Goal: Task Accomplishment & Management: Use online tool/utility

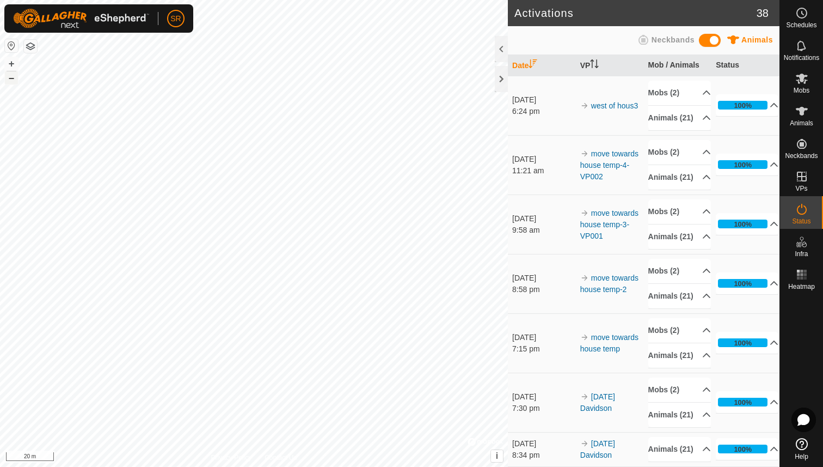
click at [12, 80] on button "–" at bounding box center [11, 77] width 13 height 13
click at [8, 65] on button "+" at bounding box center [11, 63] width 13 height 13
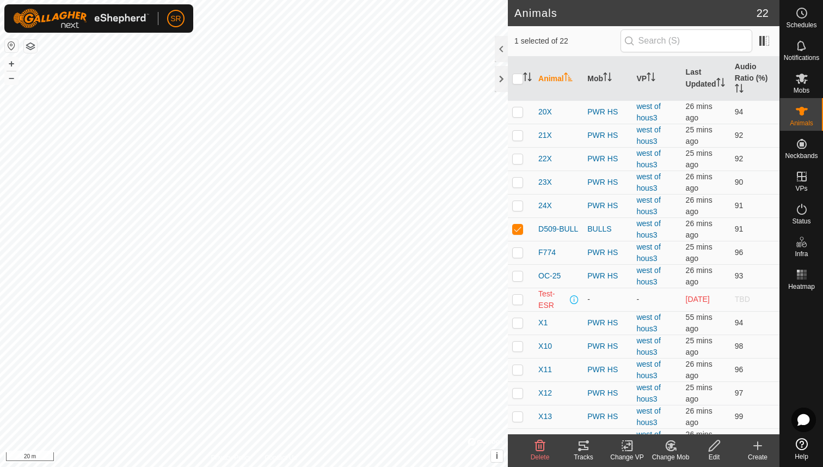
click at [73, 27] on img at bounding box center [81, 19] width 136 height 20
click at [561, 230] on span "D509-BULL" at bounding box center [559, 228] width 40 height 11
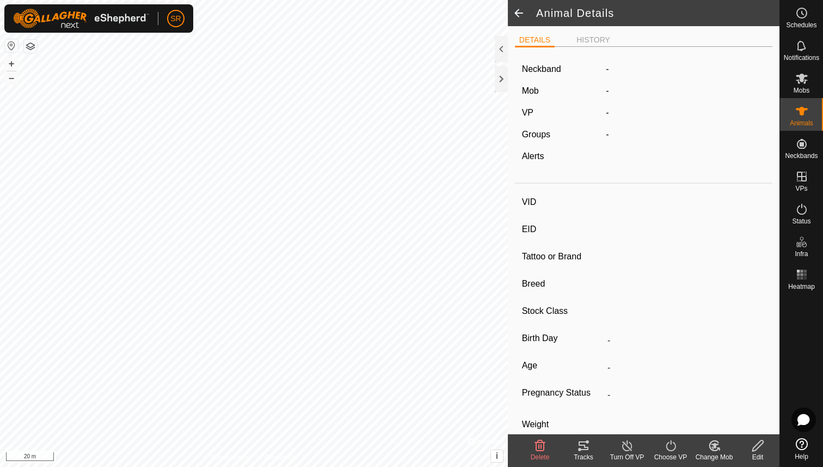
type input "D509-BULL"
type input "-"
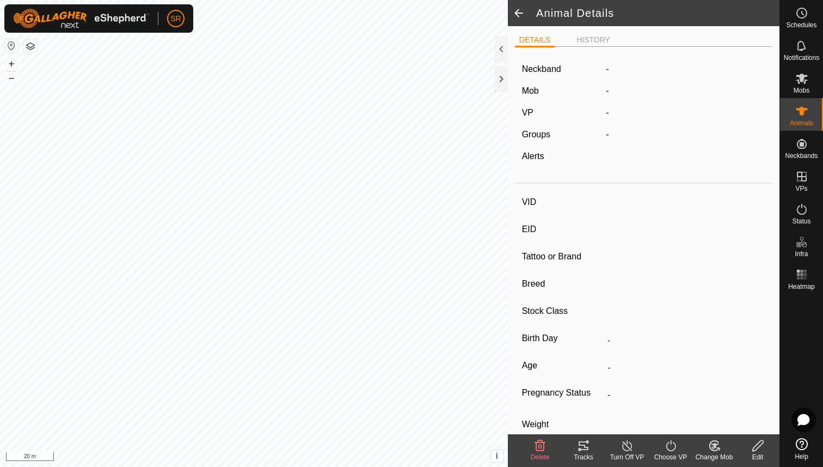
type input "-"
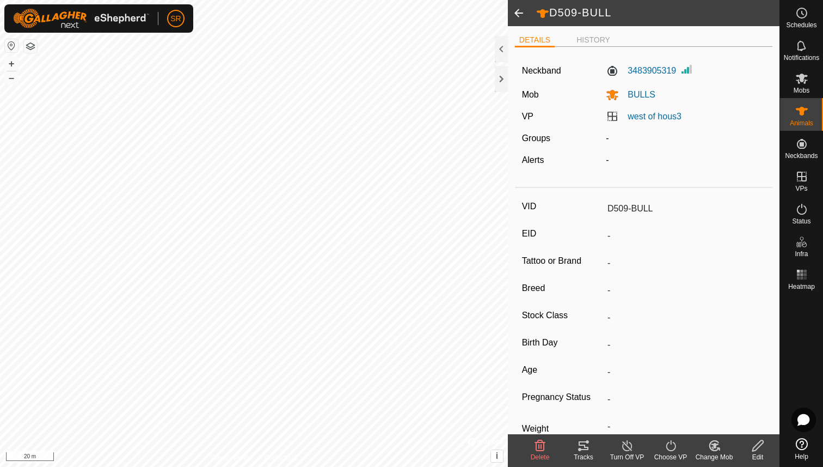
click at [583, 448] on icon at bounding box center [583, 445] width 13 height 13
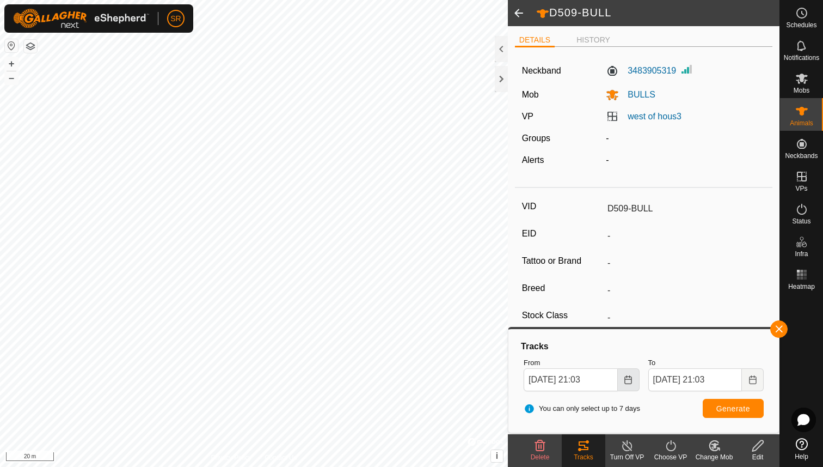
click at [627, 381] on icon "Choose Date" at bounding box center [628, 379] width 9 height 9
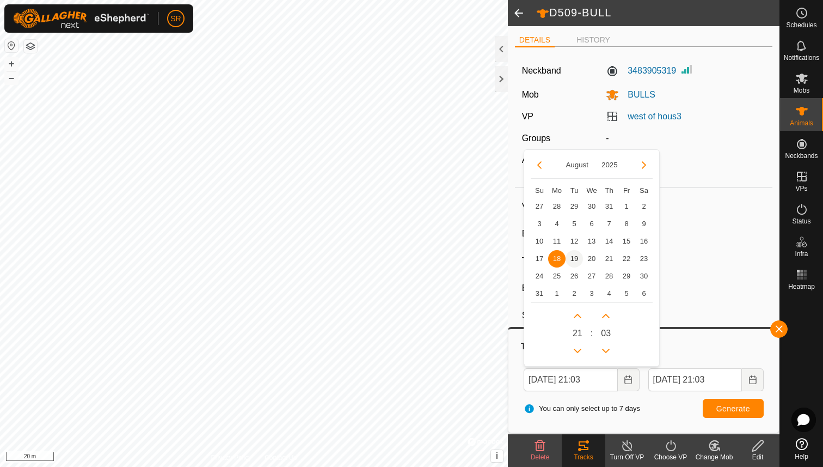
click at [579, 261] on span "19" at bounding box center [574, 258] width 17 height 17
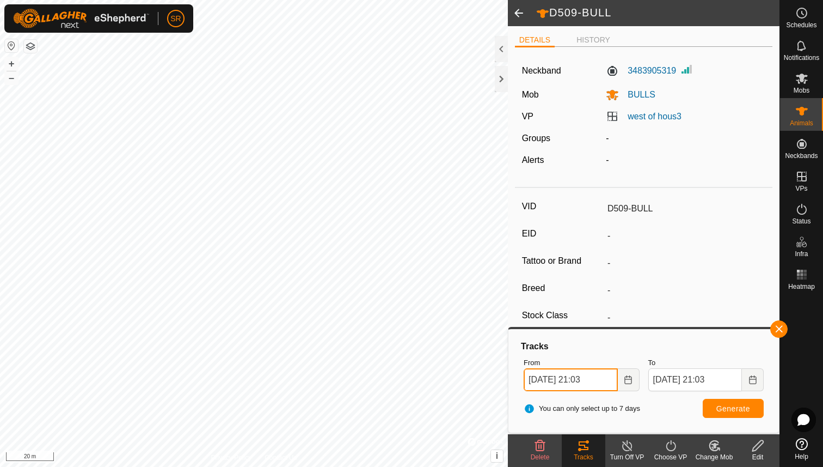
click at [588, 381] on input "[DATE] 21:03" at bounding box center [571, 379] width 94 height 23
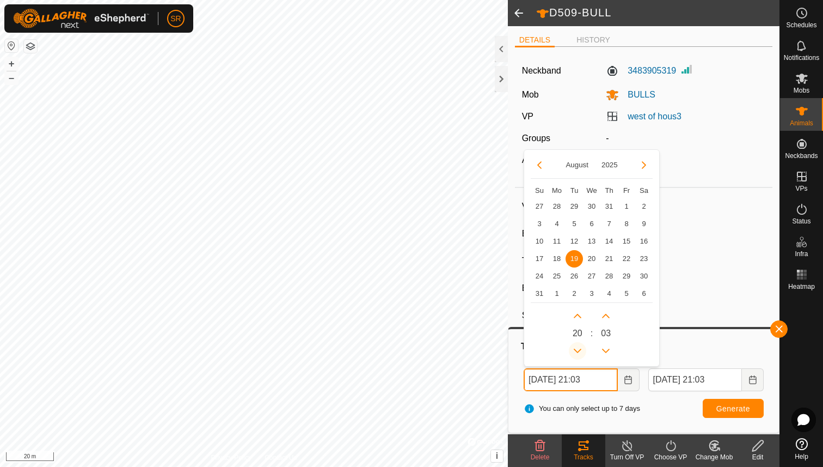
click at [576, 348] on button "Previous Hour" at bounding box center [577, 350] width 17 height 17
click at [577, 349] on span "Previous Hour" at bounding box center [577, 349] width 0 height 0
click at [576, 348] on button "Previous Hour" at bounding box center [577, 350] width 17 height 17
type input "[DATE] 18:03"
click at [735, 408] on span "Generate" at bounding box center [734, 408] width 34 height 9
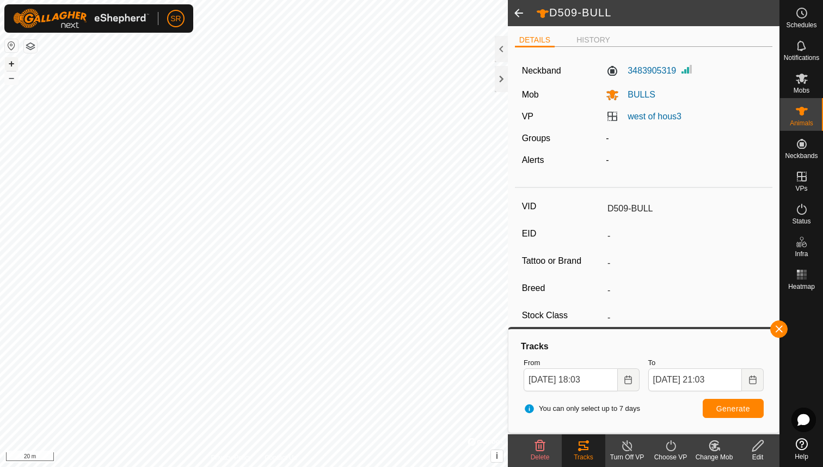
click at [10, 64] on button "+" at bounding box center [11, 63] width 13 height 13
click at [14, 64] on button "+" at bounding box center [11, 63] width 13 height 13
click at [11, 63] on button "+" at bounding box center [11, 63] width 13 height 13
type input "21X"
type input "-"
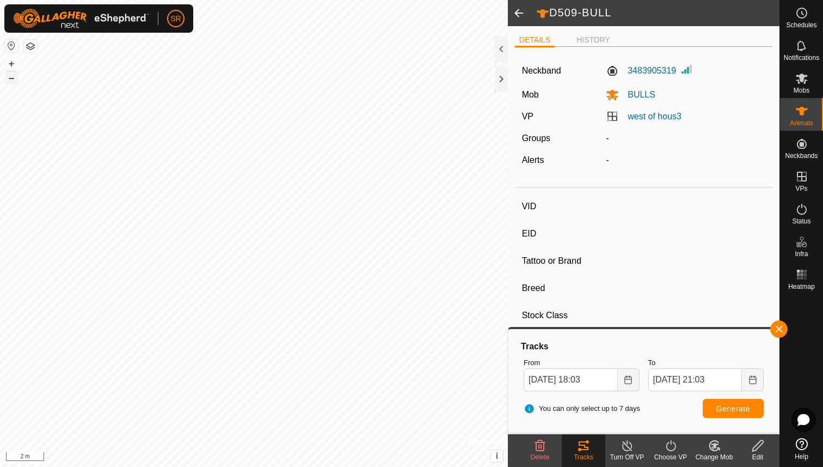
type input "-"
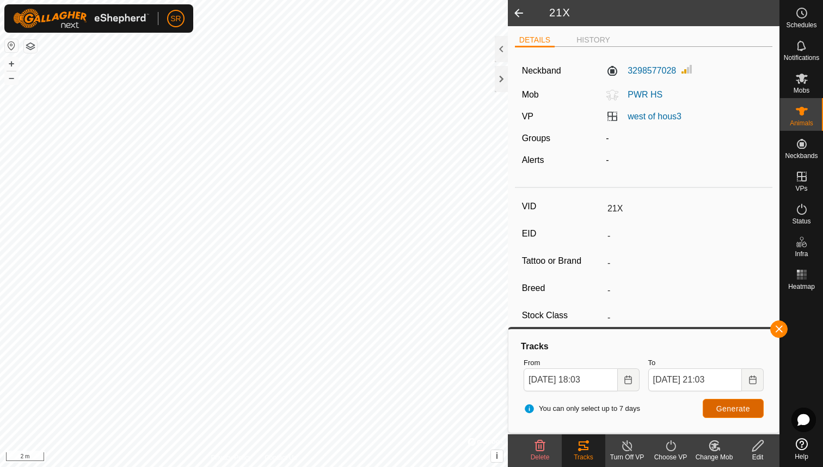
click at [717, 409] on span "Generate" at bounding box center [734, 408] width 34 height 9
type input "D509-BULL"
type input "-"
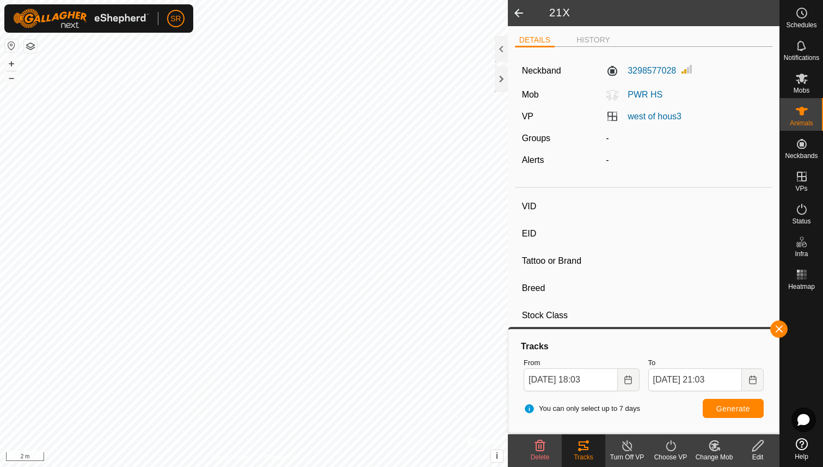
type input "-"
click at [715, 407] on button "Generate" at bounding box center [733, 408] width 61 height 19
click at [13, 81] on button "–" at bounding box center [11, 77] width 13 height 13
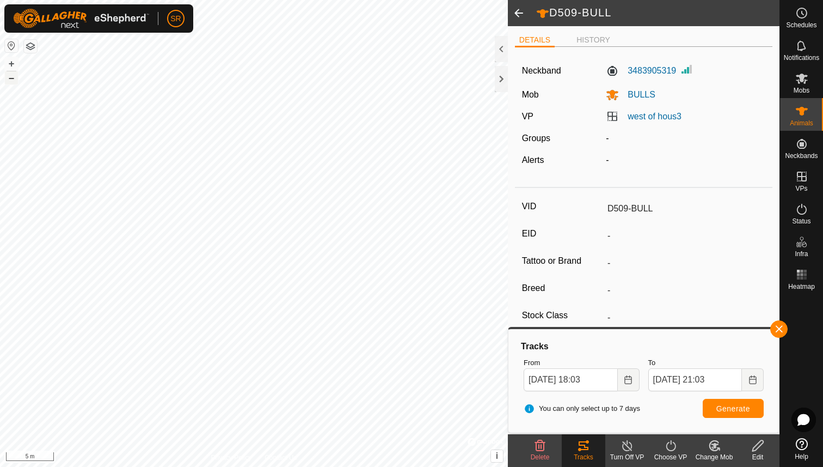
click at [13, 81] on button "–" at bounding box center [11, 77] width 13 height 13
type input "24X"
type input "-"
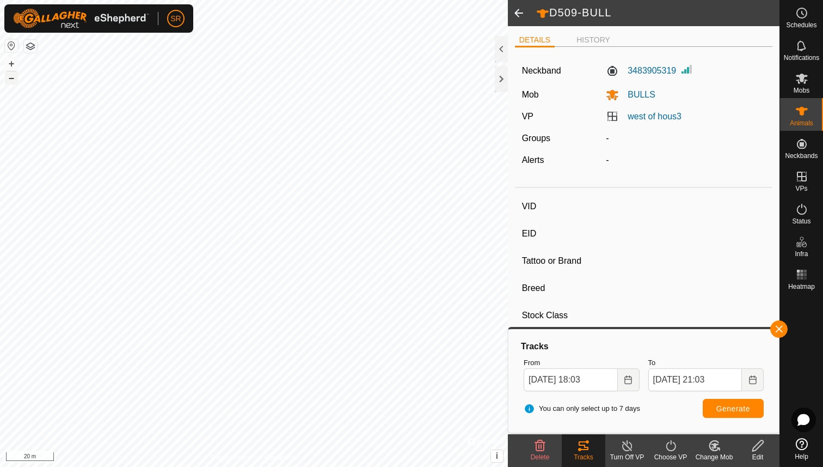
type input "-"
click at [728, 407] on span "Generate" at bounding box center [734, 408] width 34 height 9
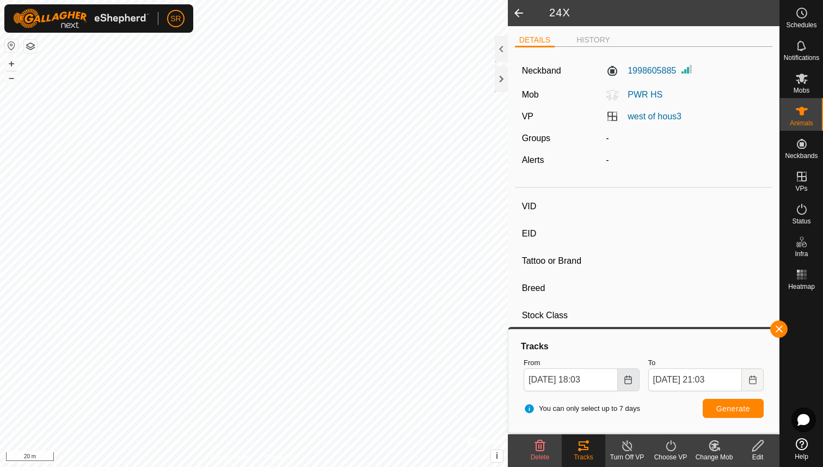
type input "X12"
type input "-"
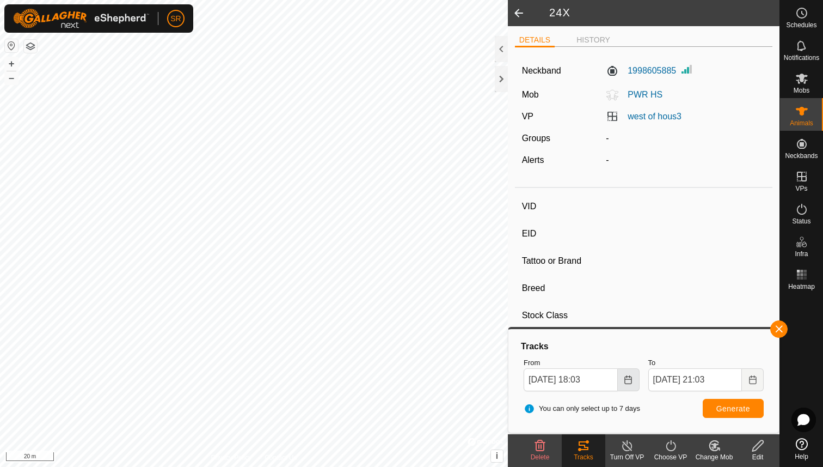
type input "-"
click at [727, 407] on span "Generate" at bounding box center [734, 408] width 34 height 9
type input "D509-BULL"
type input "-"
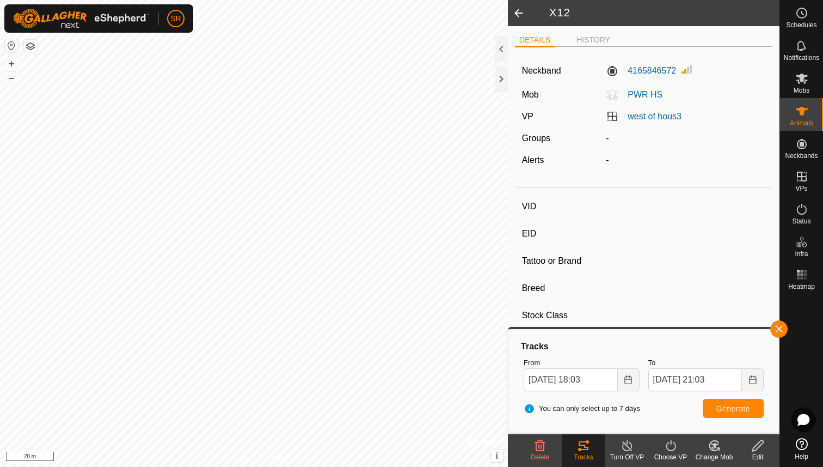
type input "-"
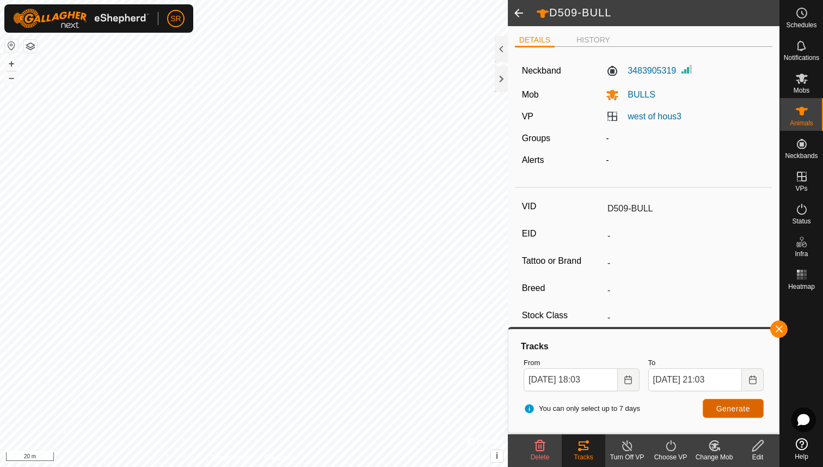
click at [729, 407] on span "Generate" at bounding box center [734, 408] width 34 height 9
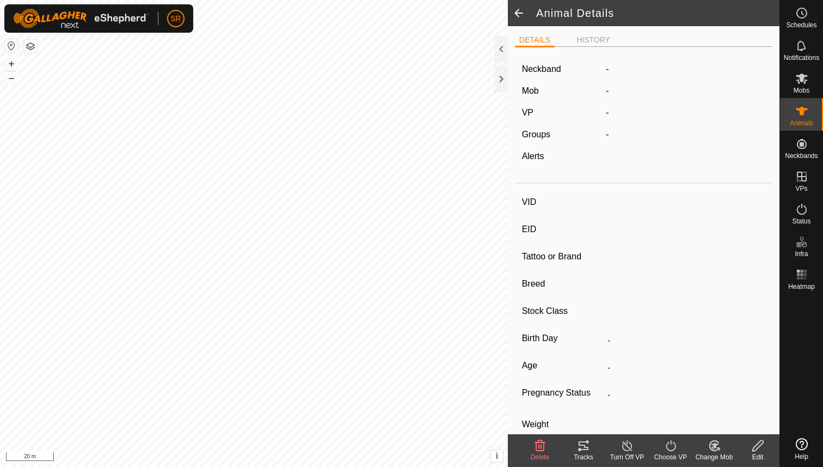
type input "D509-BULL"
type input "-"
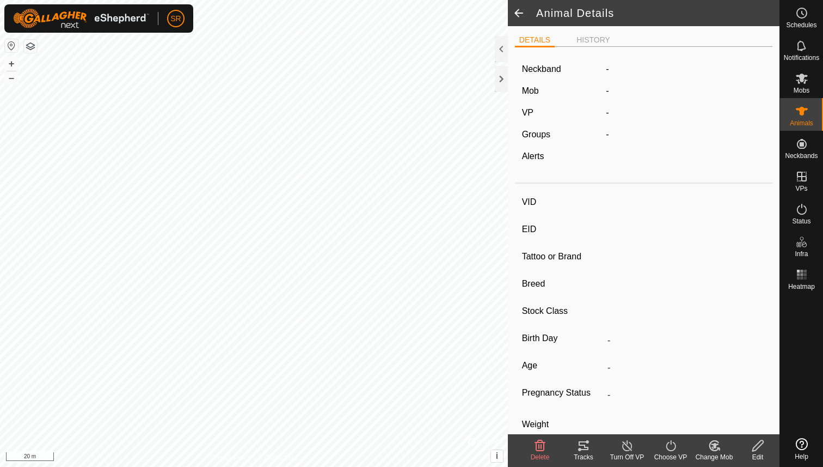
type input "-"
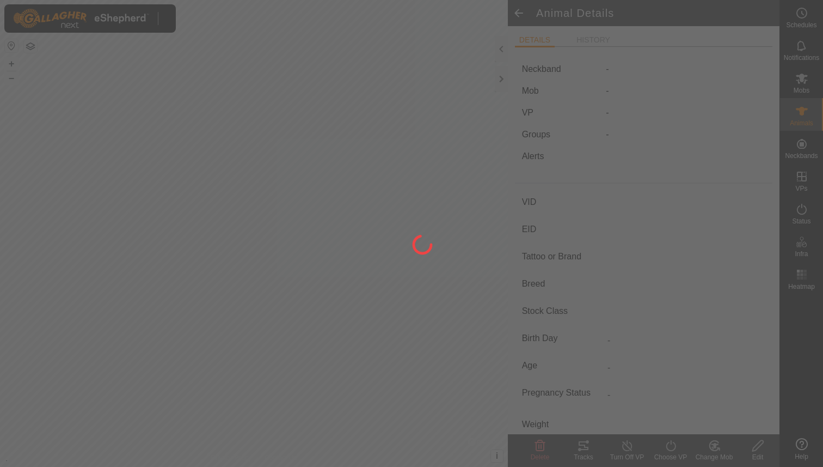
type input "D509-BULL"
type input "-"
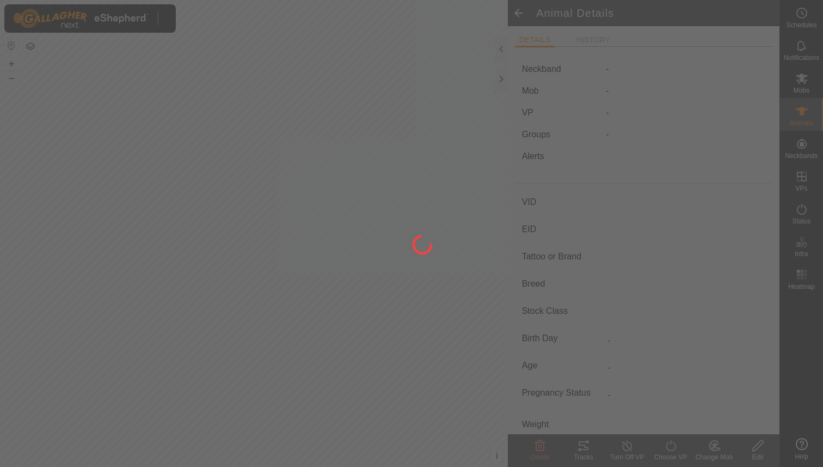
type input "-"
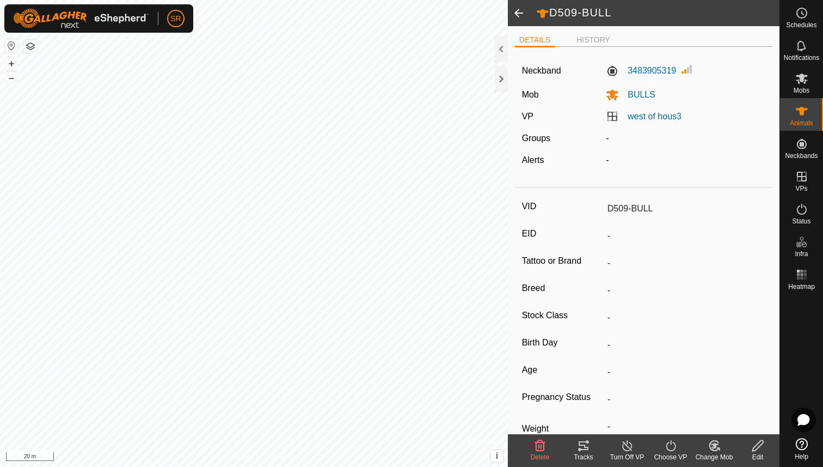
click at [520, 11] on span at bounding box center [519, 13] width 22 height 26
type input "X12"
type input "-"
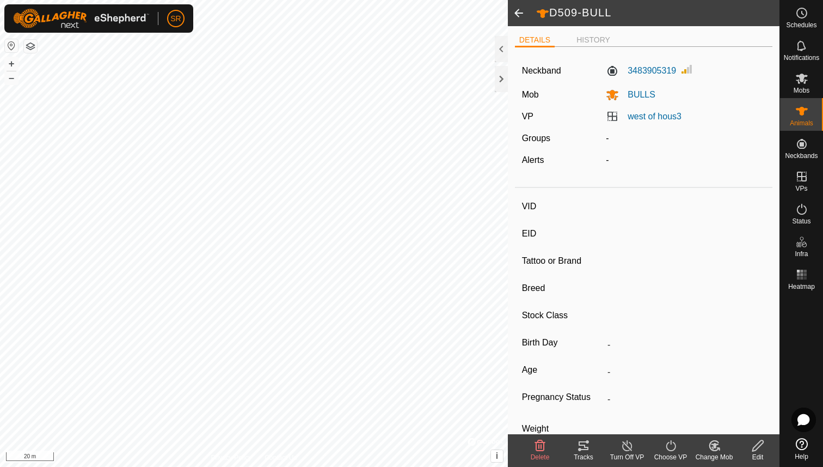
type input "-"
click at [501, 82] on div at bounding box center [501, 79] width 13 height 26
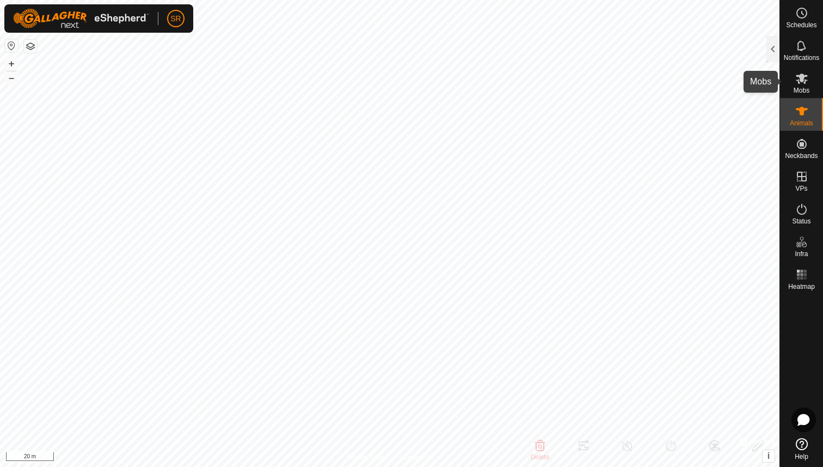
click at [799, 83] on icon at bounding box center [802, 79] width 12 height 10
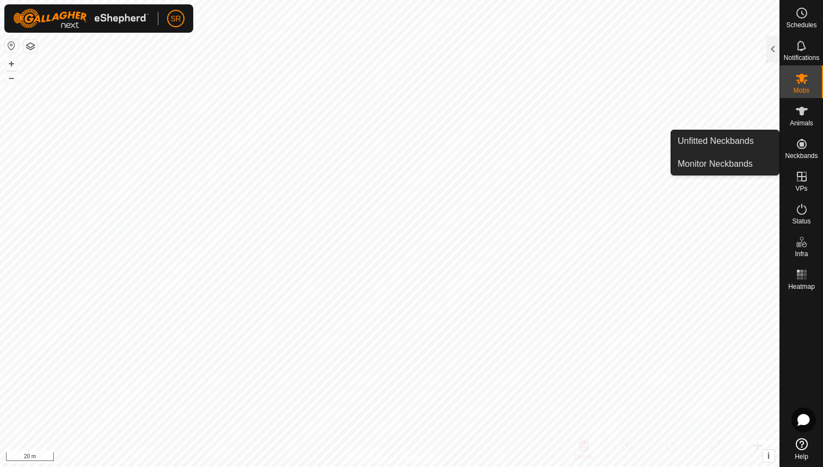
click at [798, 144] on icon at bounding box center [802, 143] width 13 height 13
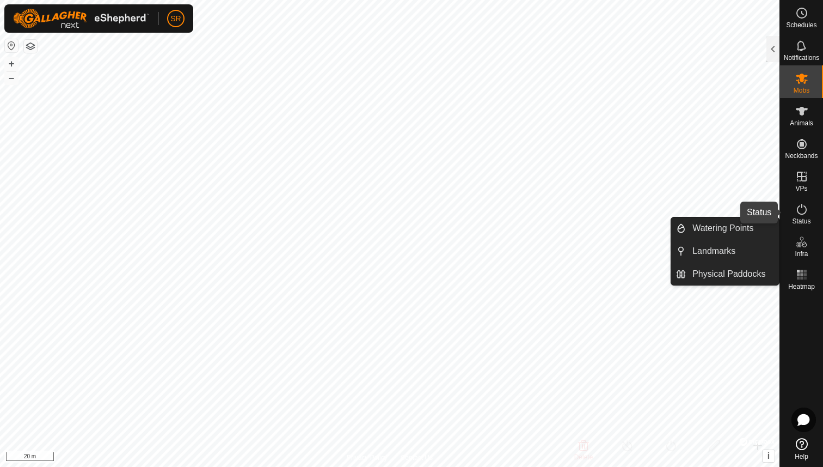
click at [802, 211] on icon at bounding box center [802, 209] width 13 height 13
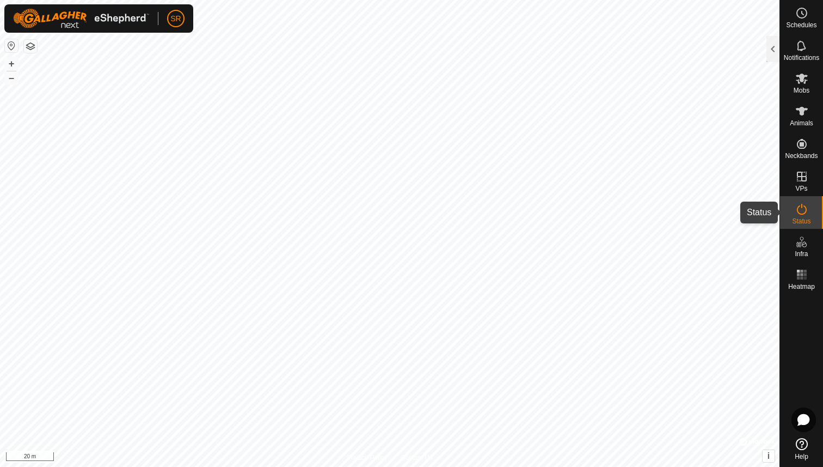
click at [802, 211] on icon at bounding box center [802, 209] width 13 height 13
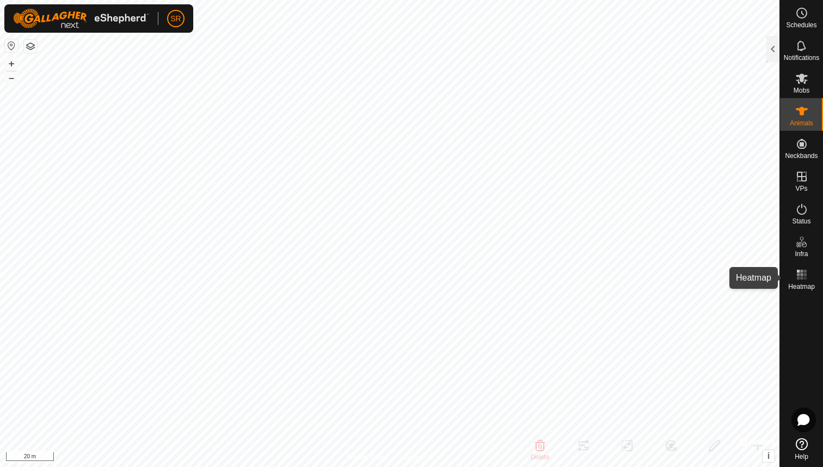
click at [807, 280] on icon at bounding box center [802, 274] width 13 height 13
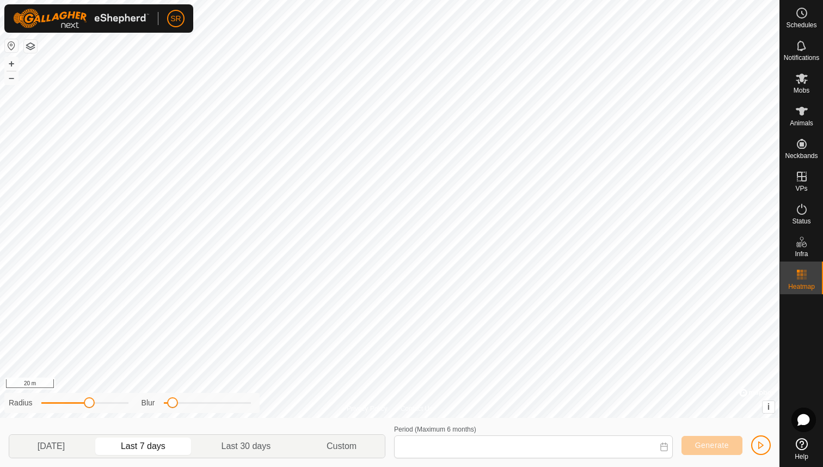
type input "12 Aug, 2025 - 18 Aug, 2025"
click at [10, 79] on button "–" at bounding box center [11, 77] width 13 height 13
